Goal: Check status: Check status

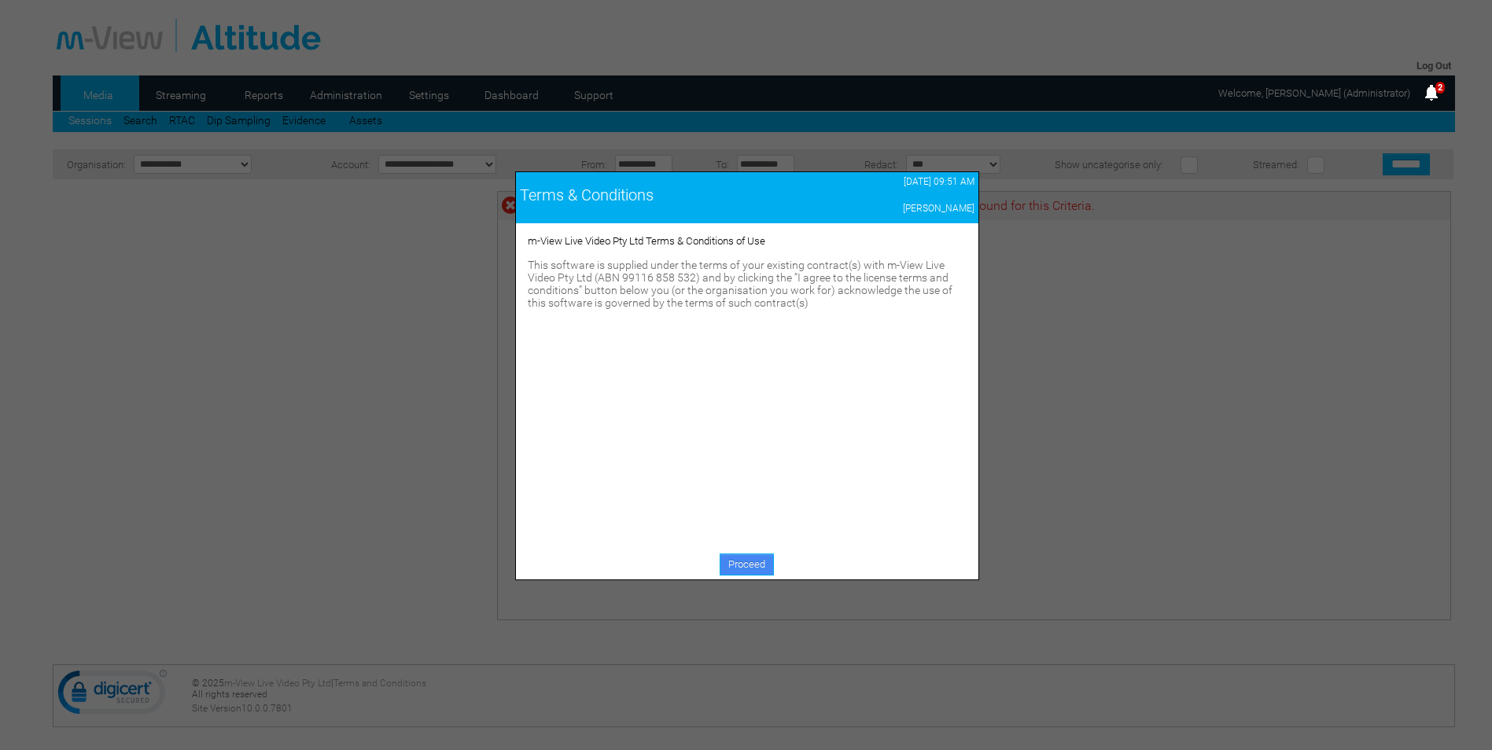
drag, startPoint x: 759, startPoint y: 574, endPoint x: 750, endPoint y: 571, distance: 9.2
click at [759, 574] on link "Proceed" at bounding box center [747, 565] width 54 height 22
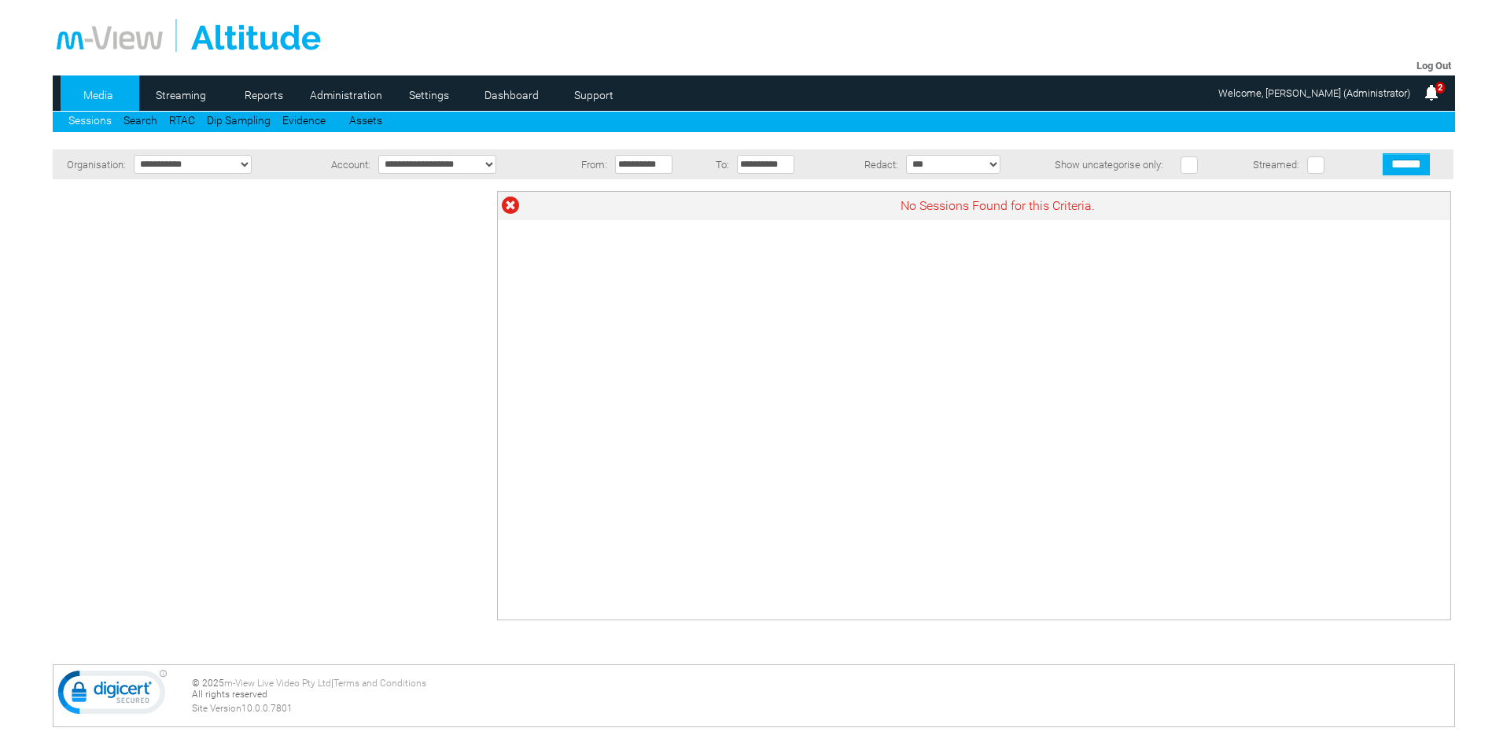
click at [274, 567] on div at bounding box center [273, 397] width 433 height 429
click at [654, 166] on input "**********" at bounding box center [643, 164] width 57 height 19
click at [626, 185] on span "Prev" at bounding box center [628, 187] width 13 height 13
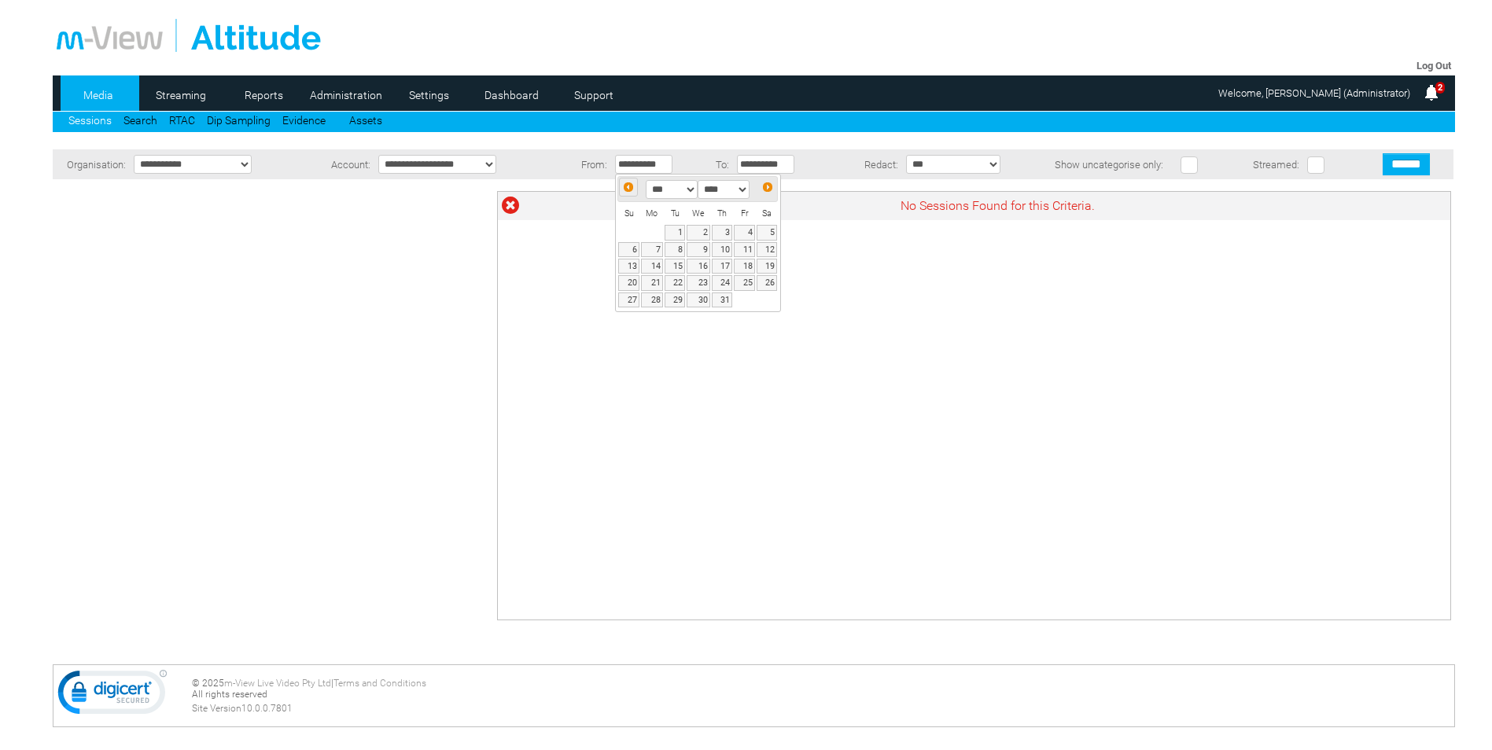
click at [626, 185] on span "Prev" at bounding box center [628, 187] width 13 height 13
click at [632, 235] on link "1" at bounding box center [628, 232] width 20 height 15
type input "**********"
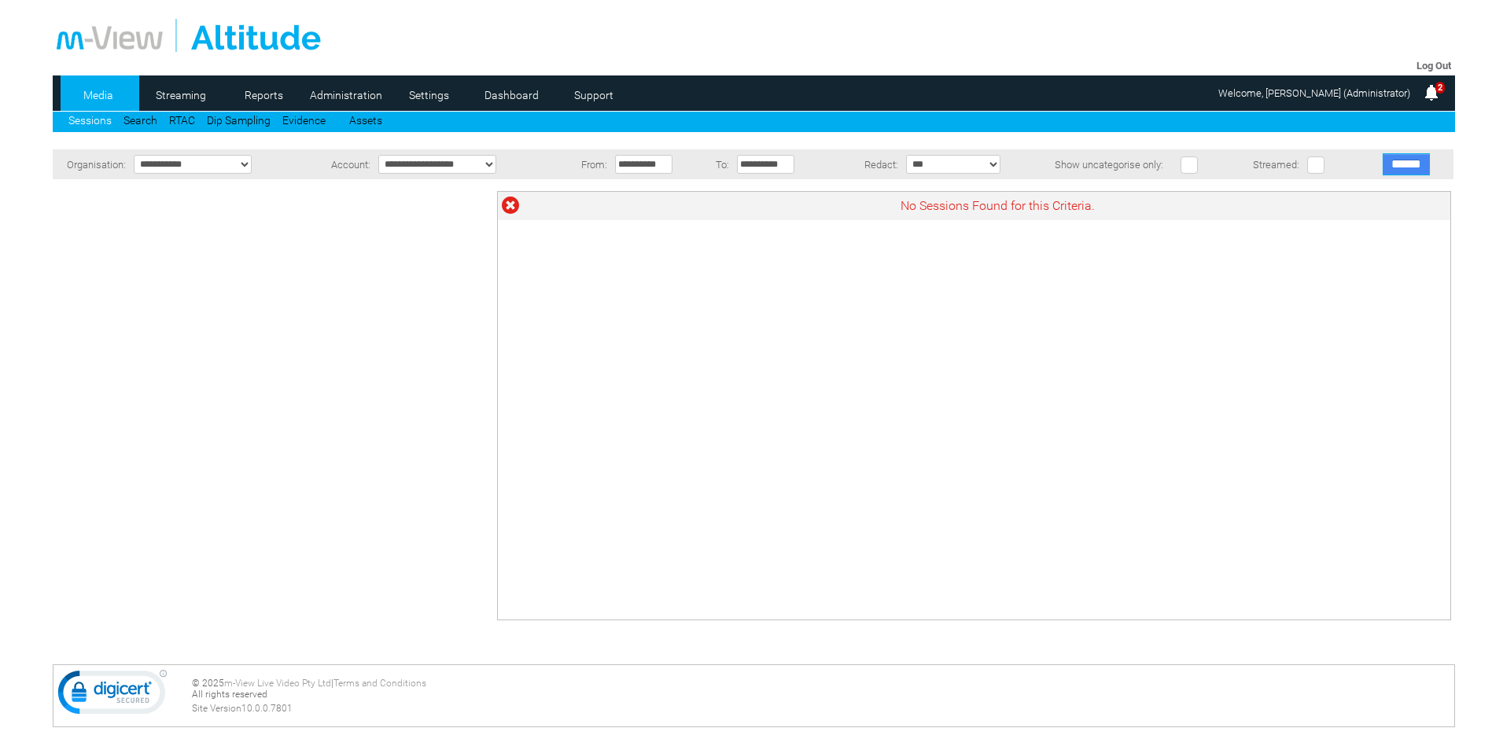
click at [1404, 160] on input "******" at bounding box center [1406, 164] width 47 height 22
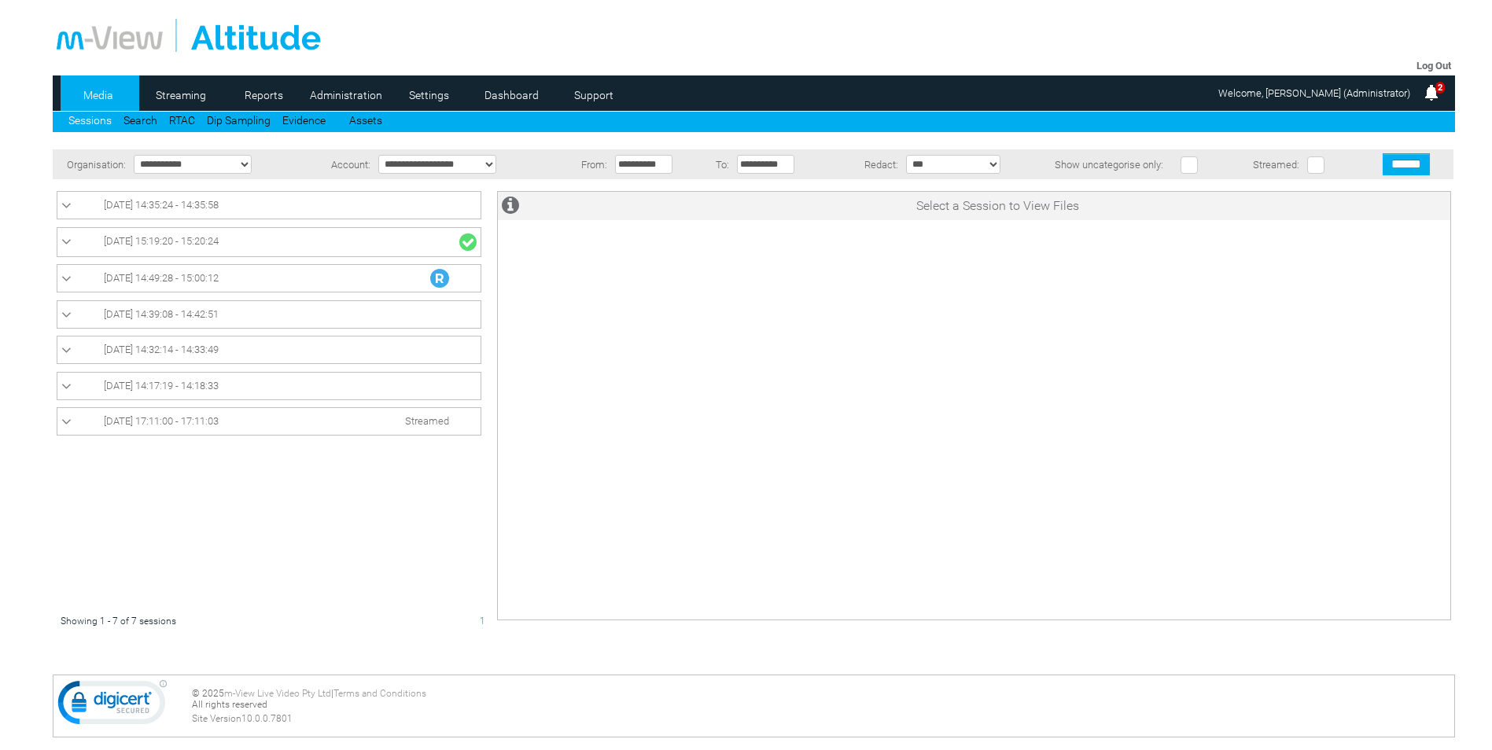
click at [70, 276] on icon at bounding box center [66, 279] width 10 height 16
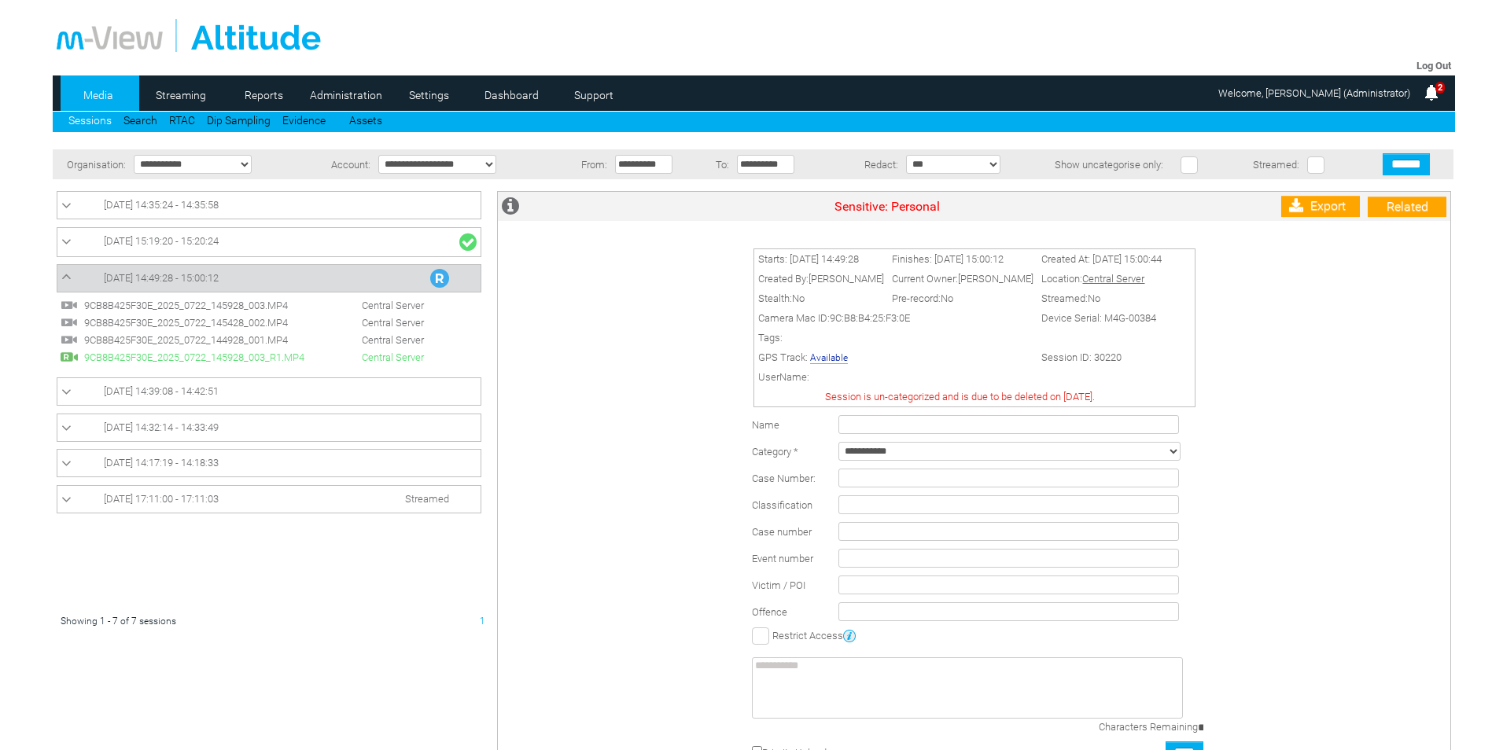
click at [65, 278] on icon at bounding box center [66, 277] width 10 height 16
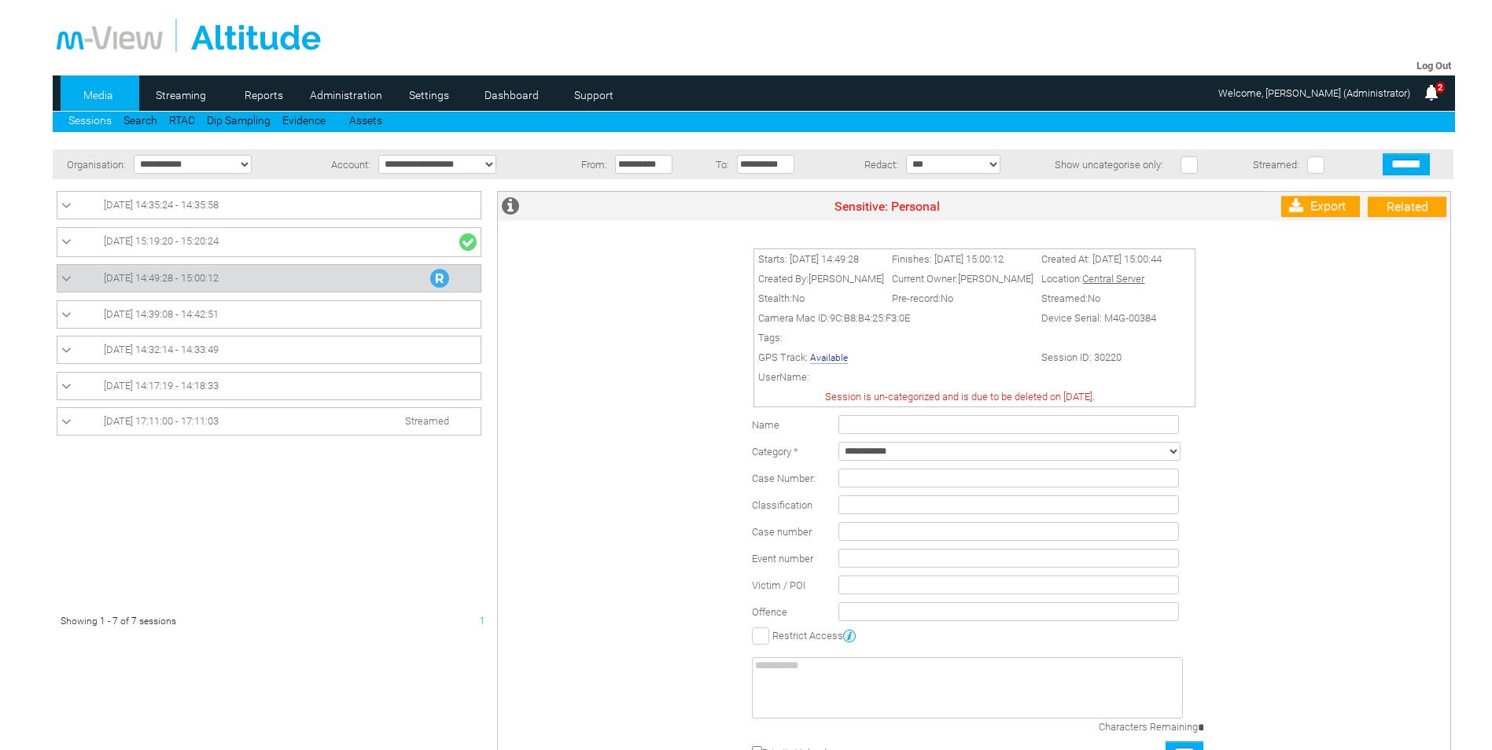
click at [68, 312] on icon at bounding box center [66, 316] width 10 height 16
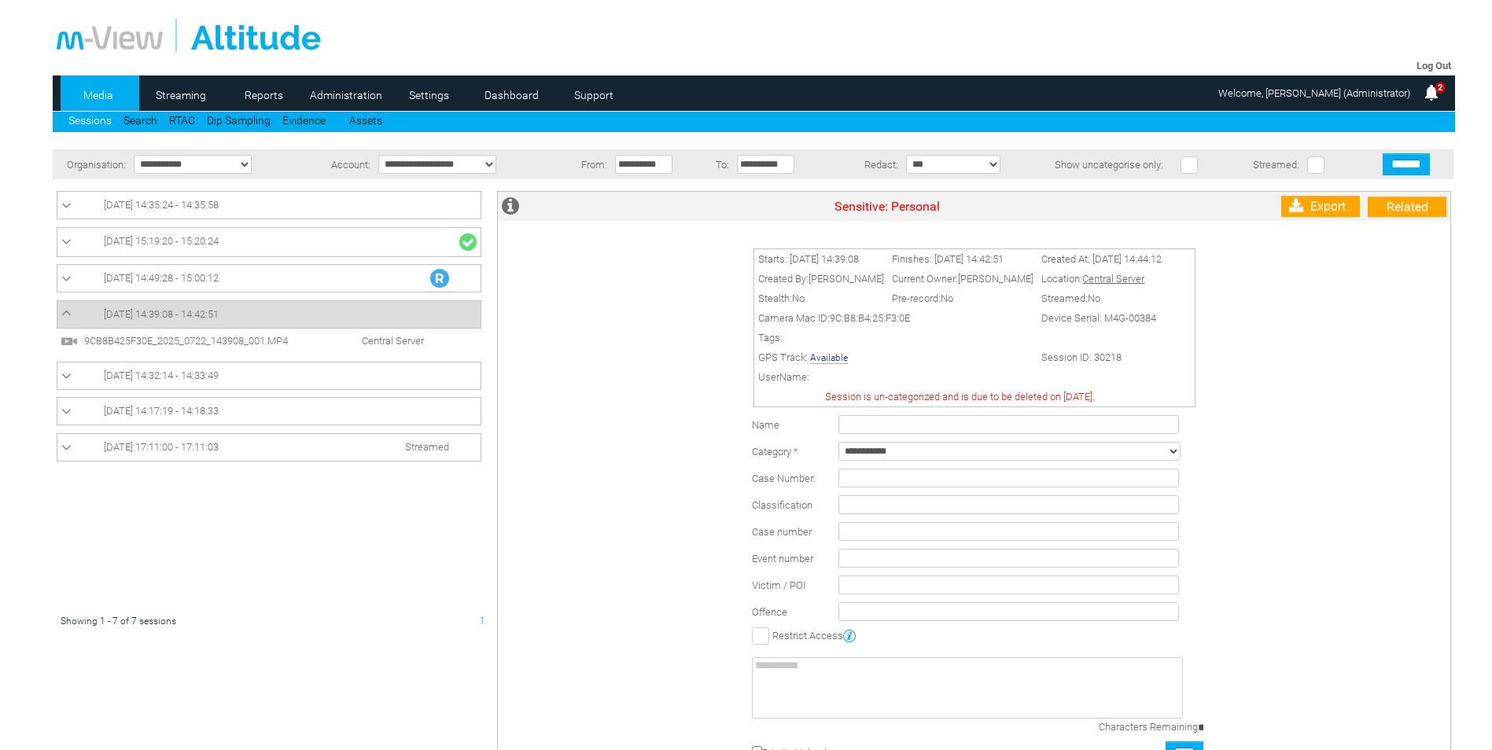
click at [71, 315] on link "22/07/2025 14:39:08 - 14:42:51" at bounding box center [268, 314] width 415 height 19
click at [522, 95] on link "Dashboard" at bounding box center [512, 95] width 76 height 24
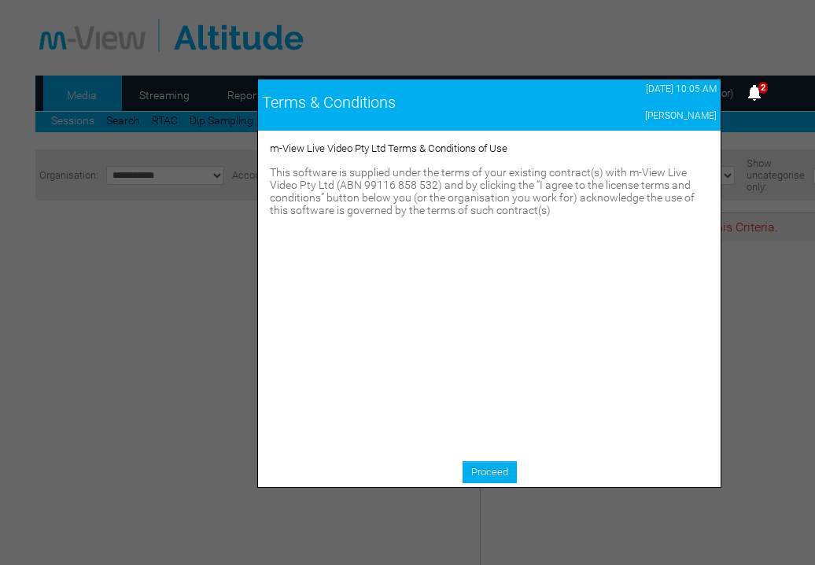
scroll to position [0, 162]
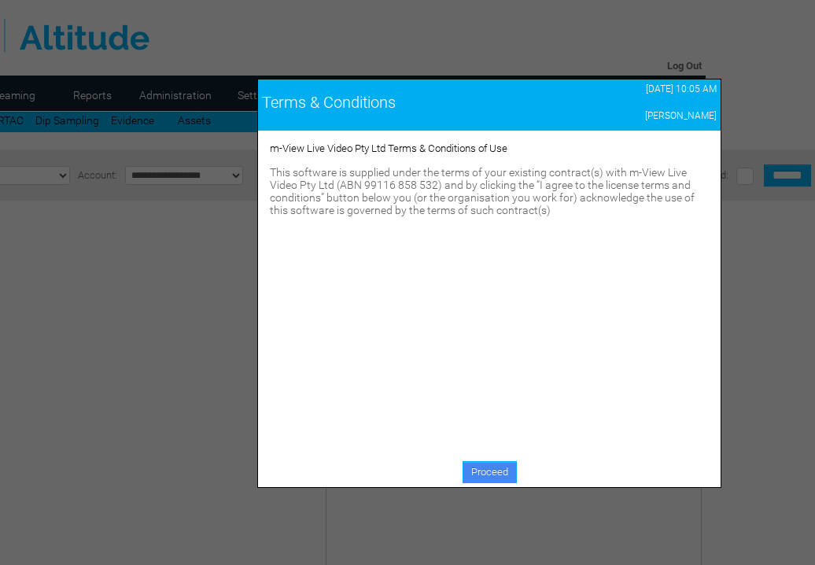
click at [486, 475] on link "Proceed" at bounding box center [490, 472] width 54 height 22
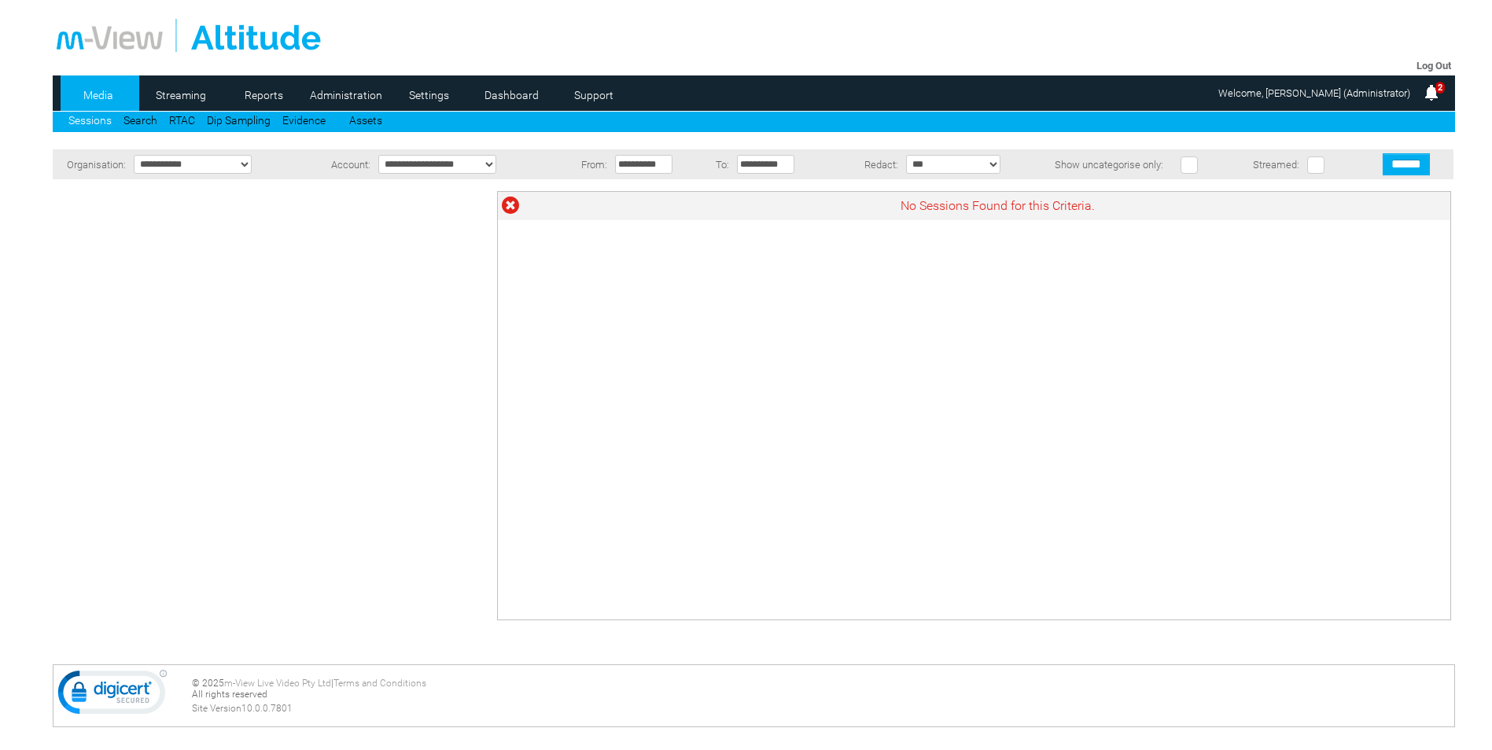
click at [814, 344] on div "No Sessions Found for this Criteria." at bounding box center [974, 405] width 954 height 429
